Goal: Task Accomplishment & Management: Manage account settings

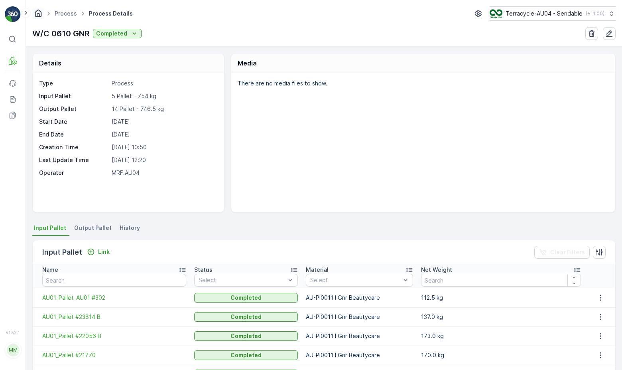
click at [36, 14] on icon "Homepage" at bounding box center [38, 13] width 9 height 9
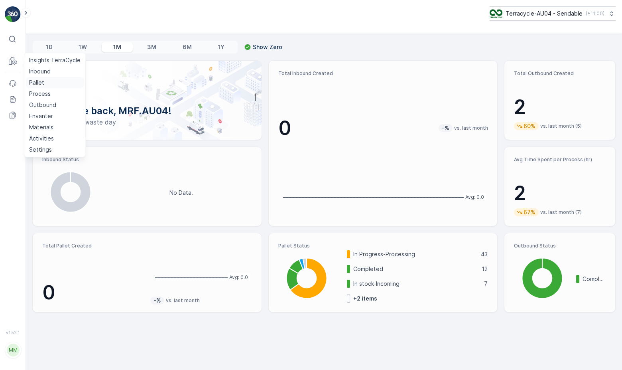
click at [39, 85] on p "Pallet" at bounding box center [36, 83] width 15 height 8
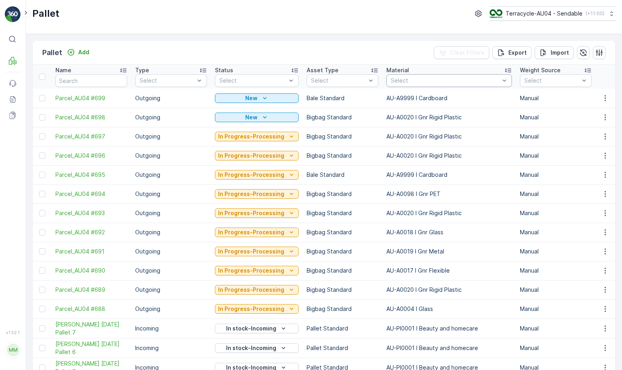
click at [387, 81] on div "Select" at bounding box center [450, 80] width 126 height 13
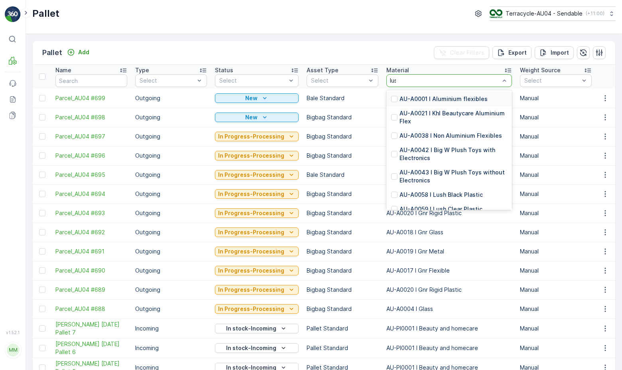
type input "lush"
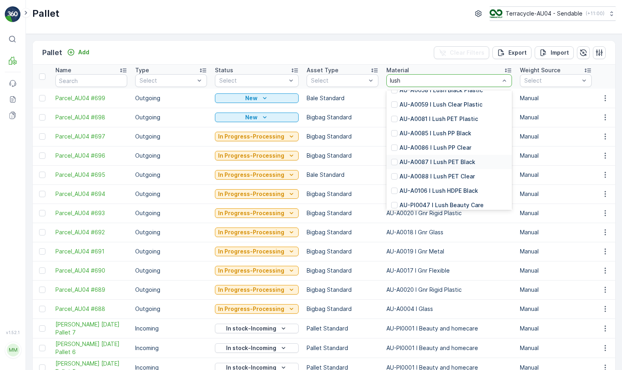
scroll to position [55, 0]
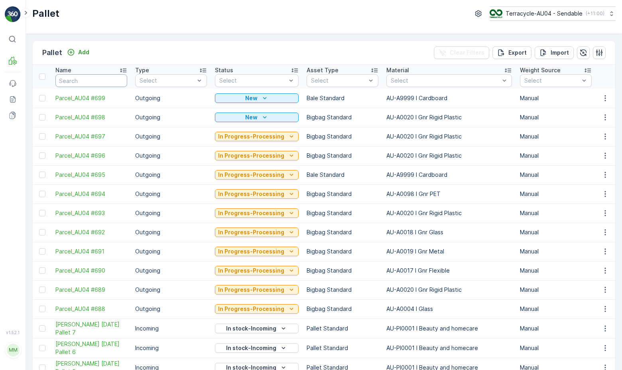
click at [86, 85] on input "text" at bounding box center [91, 80] width 72 height 13
type input "361"
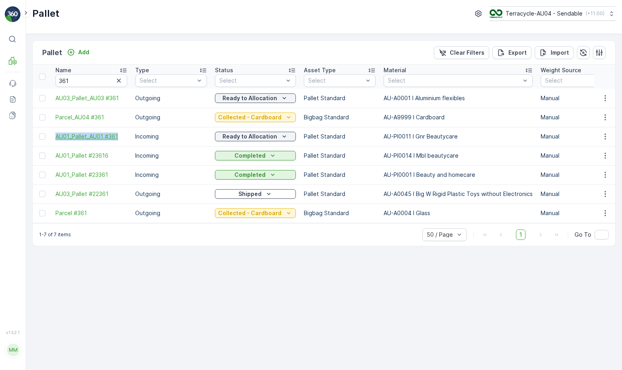
drag, startPoint x: 54, startPoint y: 136, endPoint x: 124, endPoint y: 138, distance: 70.3
click at [125, 138] on td "AU01_Pallet_AU01 #361" at bounding box center [91, 136] width 80 height 19
copy span "AU01_Pallet_AU01 #361"
click at [103, 135] on span "AU01_Pallet_AU01 #361" at bounding box center [91, 136] width 72 height 8
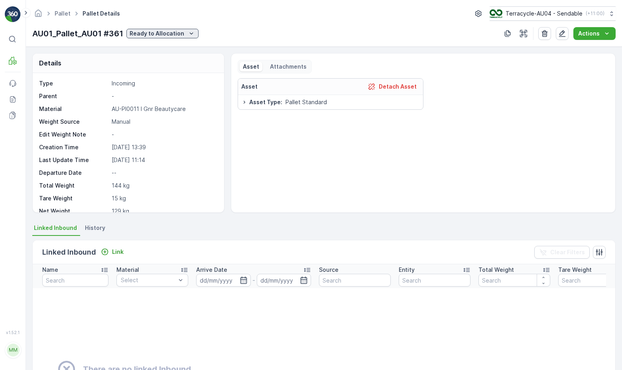
click at [181, 33] on p "Ready to Allocation" at bounding box center [157, 34] width 55 height 8
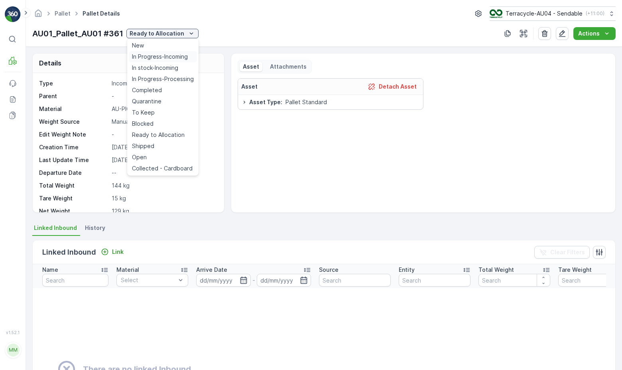
drag, startPoint x: 168, startPoint y: 134, endPoint x: 179, endPoint y: 60, distance: 75.1
click at [179, 60] on ul "New In Progress-Incoming In stock-Incoming In Progress-Processing Completed Qua…" at bounding box center [162, 106] width 71 height 137
click at [179, 60] on span "In Progress-Incoming" at bounding box center [160, 57] width 56 height 8
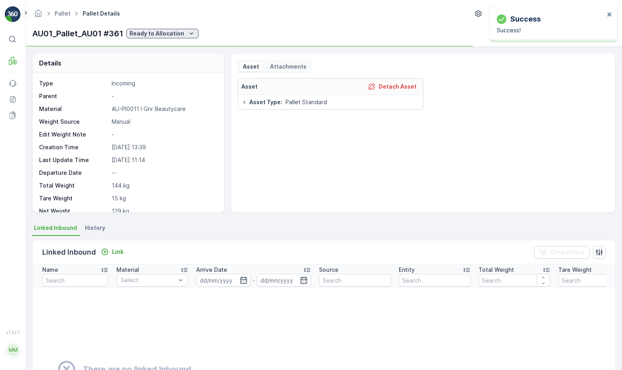
click at [175, 32] on p "Ready to Allocation" at bounding box center [157, 34] width 55 height 8
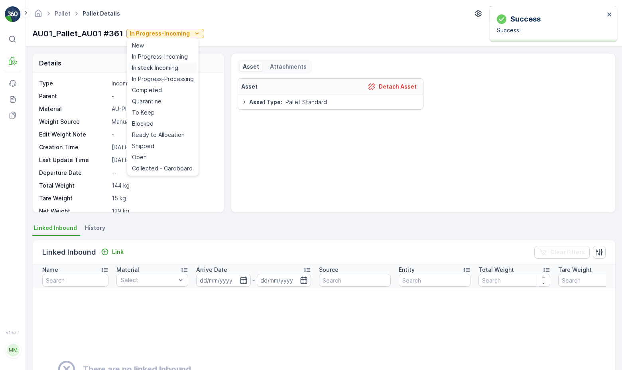
click at [170, 68] on span "In stock-Incoming" at bounding box center [155, 68] width 46 height 8
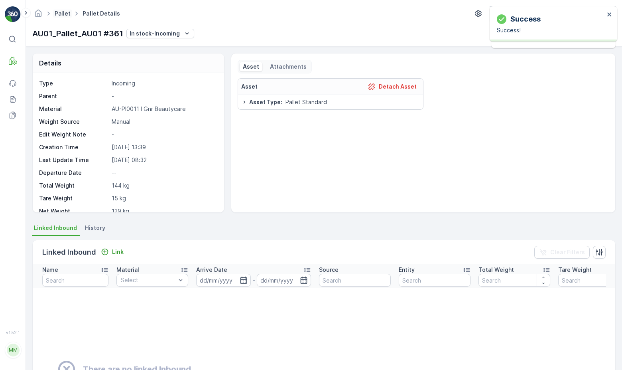
click at [68, 16] on link "Pallet" at bounding box center [63, 13] width 16 height 7
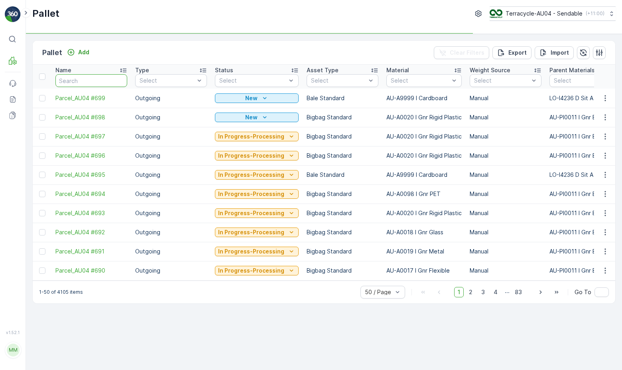
click at [101, 81] on input "text" at bounding box center [91, 80] width 72 height 13
type input "23"
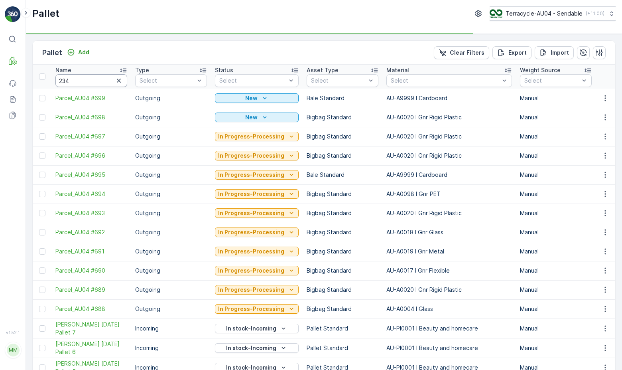
click at [81, 85] on input "234" at bounding box center [91, 80] width 72 height 13
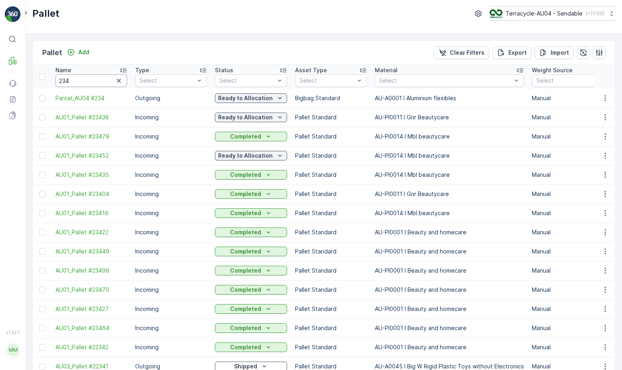
click at [81, 85] on input "234" at bounding box center [91, 80] width 72 height 13
type input "23438"
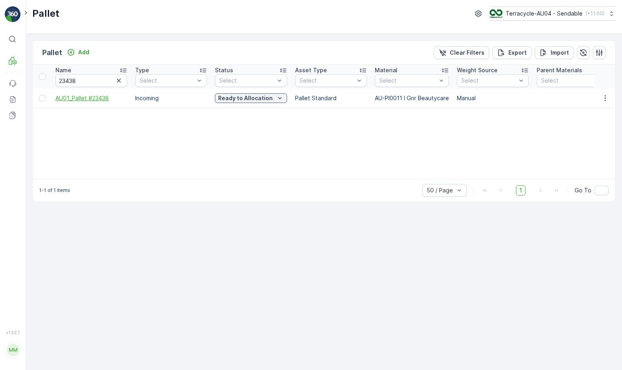
click at [102, 99] on span "AU01_Pallet #23438" at bounding box center [91, 98] width 72 height 8
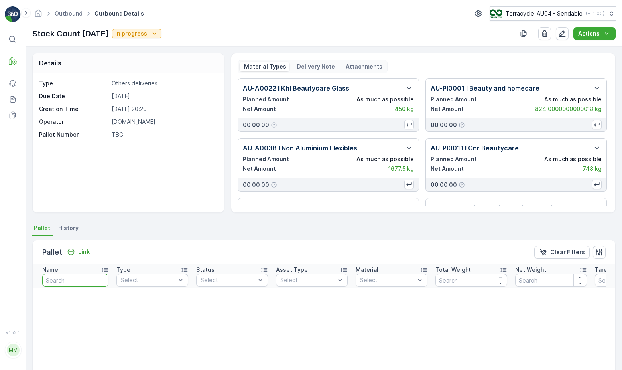
type input "AU01_Pallet_AU01 #361"
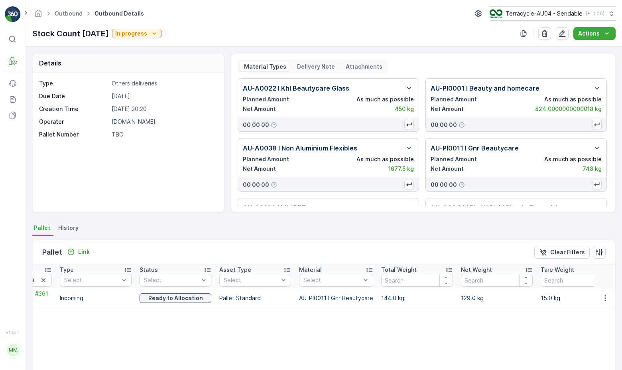
scroll to position [0, 80]
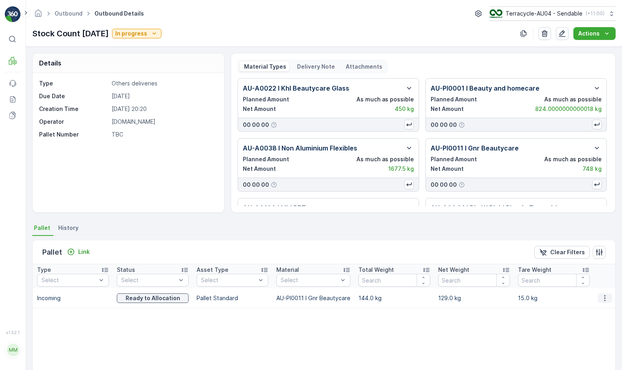
click at [604, 300] on icon "button" at bounding box center [605, 298] width 8 height 8
click at [593, 326] on span "Unlink Pallet" at bounding box center [589, 325] width 32 height 8
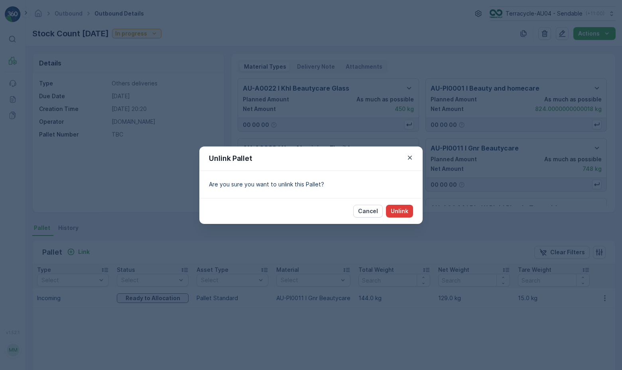
click at [397, 209] on p "Unlink" at bounding box center [400, 211] width 18 height 8
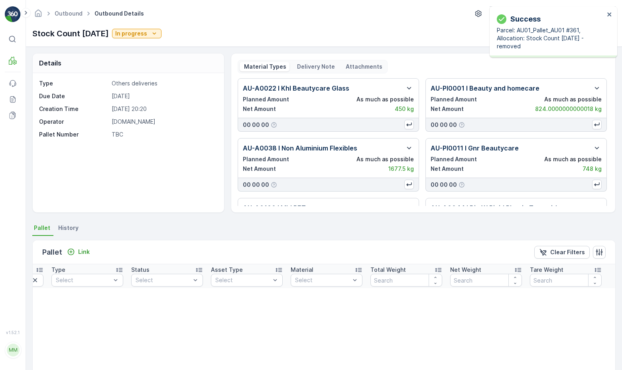
scroll to position [0, 67]
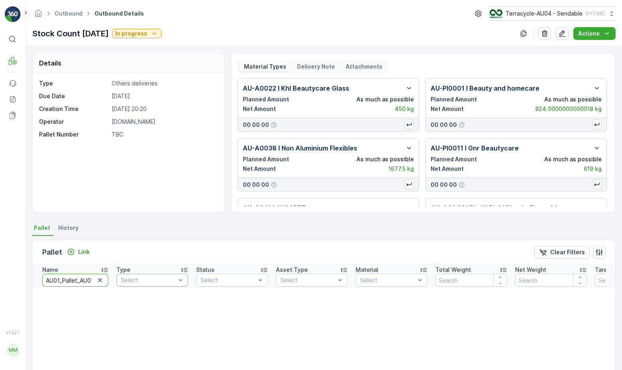
scroll to position [0, 16]
drag, startPoint x: 44, startPoint y: 281, endPoint x: 283, endPoint y: 292, distance: 238.9
type input "23438"
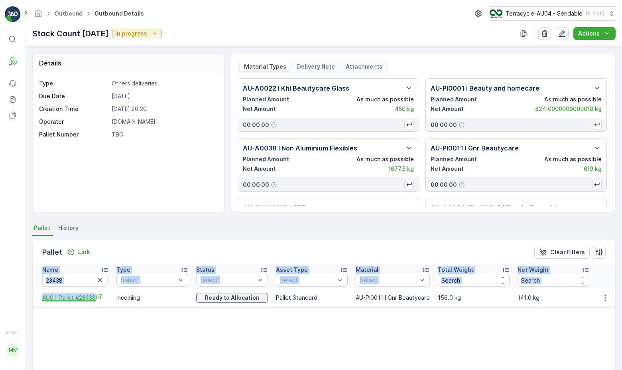
drag, startPoint x: 32, startPoint y: 299, endPoint x: 99, endPoint y: 301, distance: 67.5
click at [99, 301] on div "Details Type Others deliveries Due Date 18.04.2025 Creation Time 03.04.2025 20:…" at bounding box center [324, 208] width 597 height 323
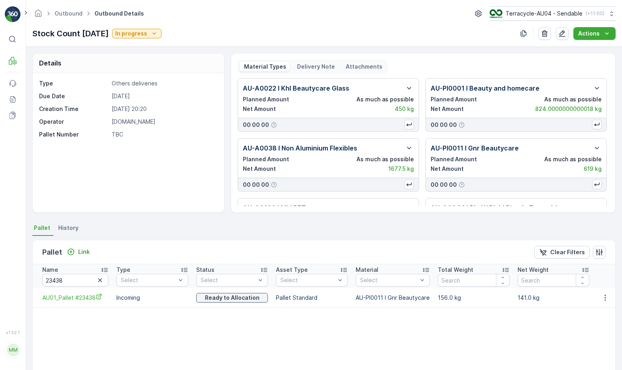
click at [86, 320] on div "Name 23438 Type Select Status Select Asset Type Select Material Select Total We…" at bounding box center [324, 321] width 583 height 114
click at [102, 297] on icon "AU01_Pallet #23438" at bounding box center [99, 296] width 6 height 6
click at [529, 323] on div "Name 23438 Type Select Status Select Asset Type Select Material Select Total We…" at bounding box center [324, 321] width 583 height 114
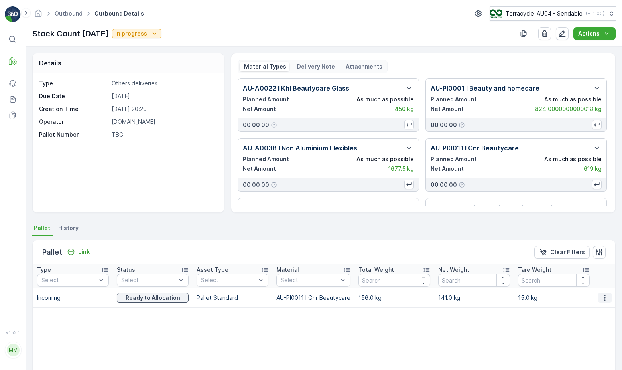
click at [604, 295] on icon "button" at bounding box center [605, 298] width 8 height 8
click at [594, 327] on span "Unlink Pallet" at bounding box center [589, 324] width 32 height 8
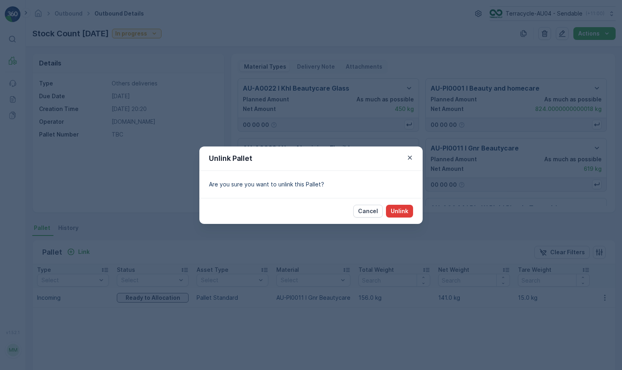
click at [405, 212] on p "Unlink" at bounding box center [400, 211] width 18 height 8
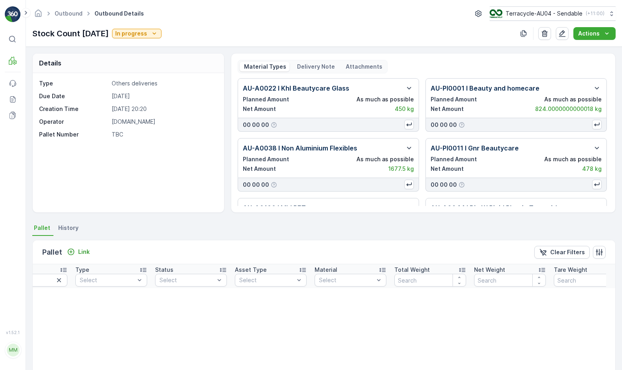
scroll to position [0, 0]
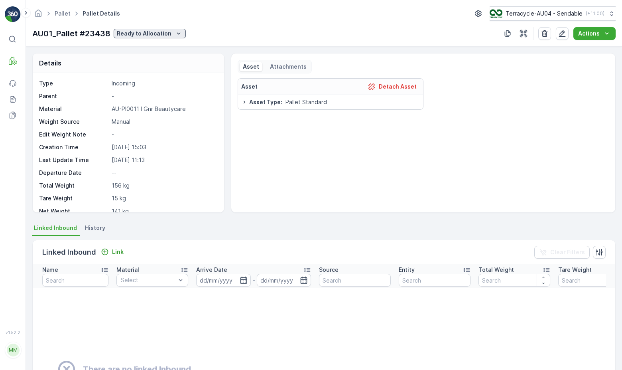
click at [156, 36] on p "Ready to Allocation" at bounding box center [144, 34] width 55 height 8
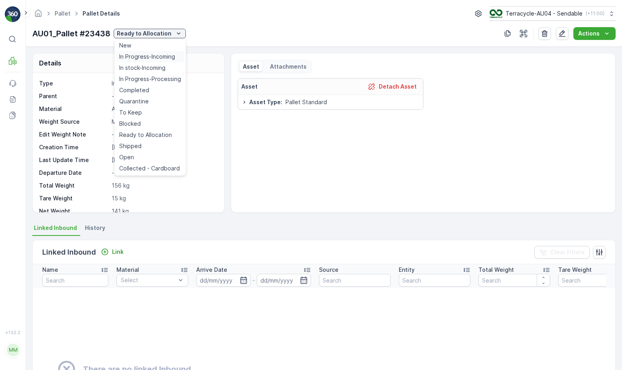
click at [148, 58] on span "In Progress-Incoming" at bounding box center [147, 57] width 56 height 8
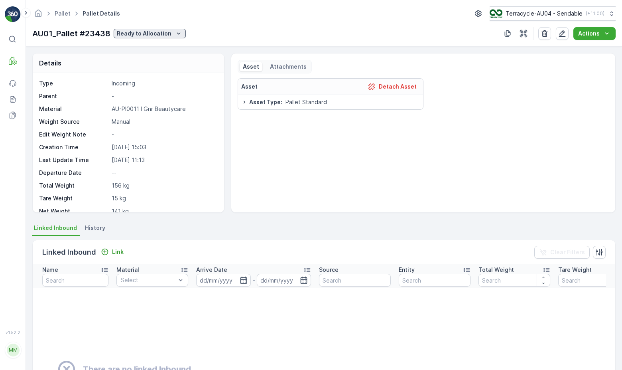
click at [161, 32] on p "Ready to Allocation" at bounding box center [144, 34] width 55 height 8
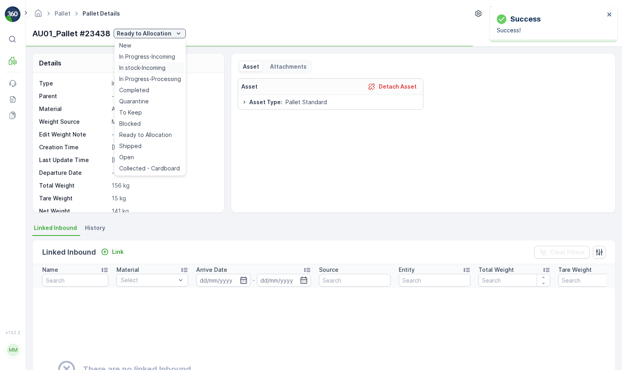
click at [144, 71] on span "In stock-Incoming" at bounding box center [142, 68] width 46 height 8
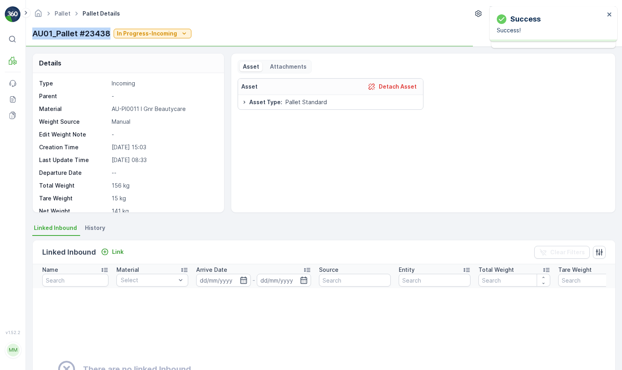
drag, startPoint x: 34, startPoint y: 35, endPoint x: 112, endPoint y: 35, distance: 78.6
click at [112, 35] on div "AU01_Pallet #23438 In Progress-Incoming" at bounding box center [111, 34] width 159 height 12
copy p "AU01_Pallet #23438"
